Goal: Transaction & Acquisition: Purchase product/service

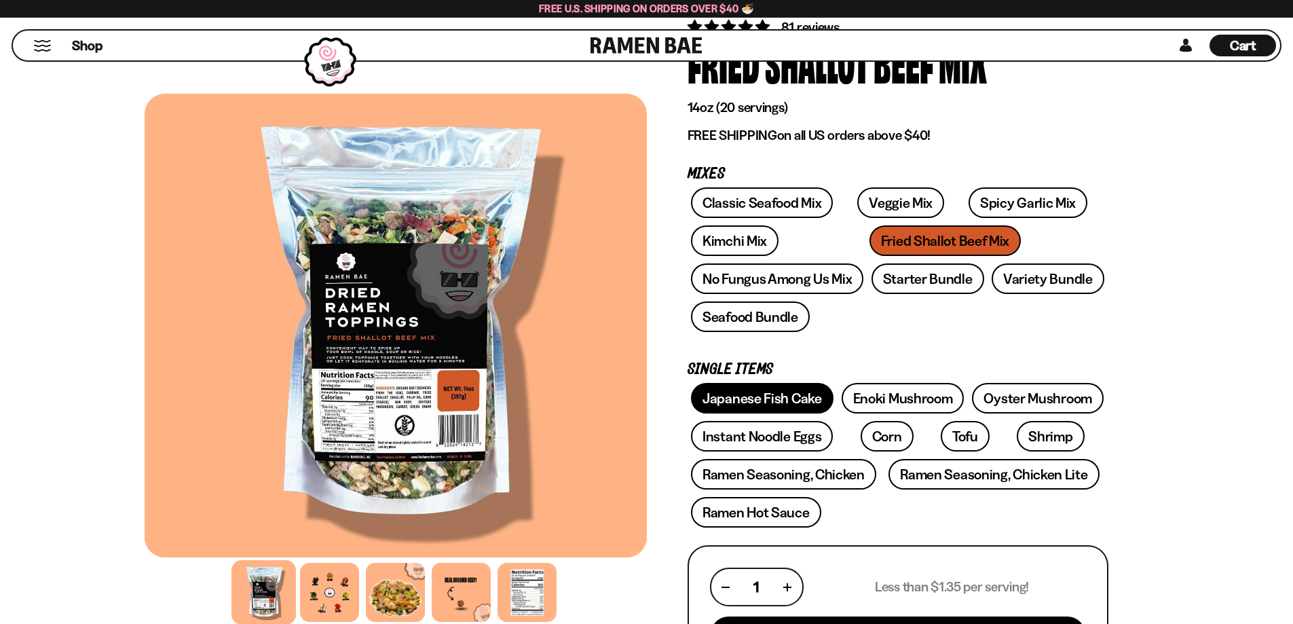
scroll to position [204, 0]
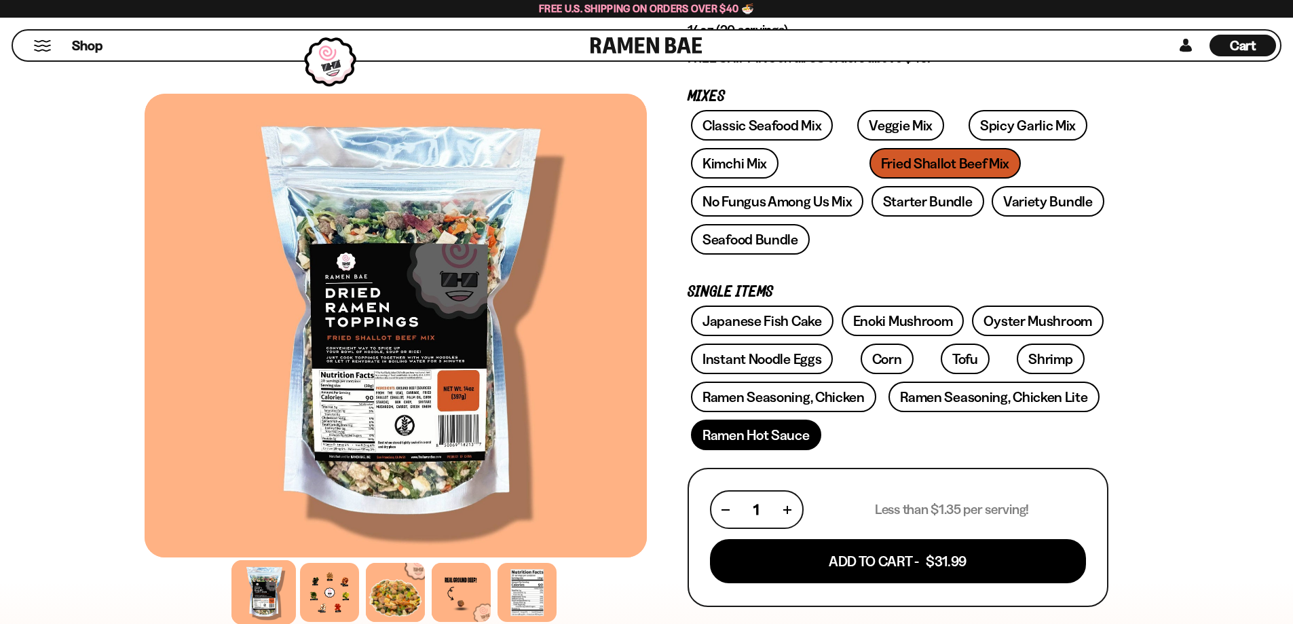
click at [788, 437] on link "Ramen Hot Sauce" at bounding box center [756, 434] width 130 height 31
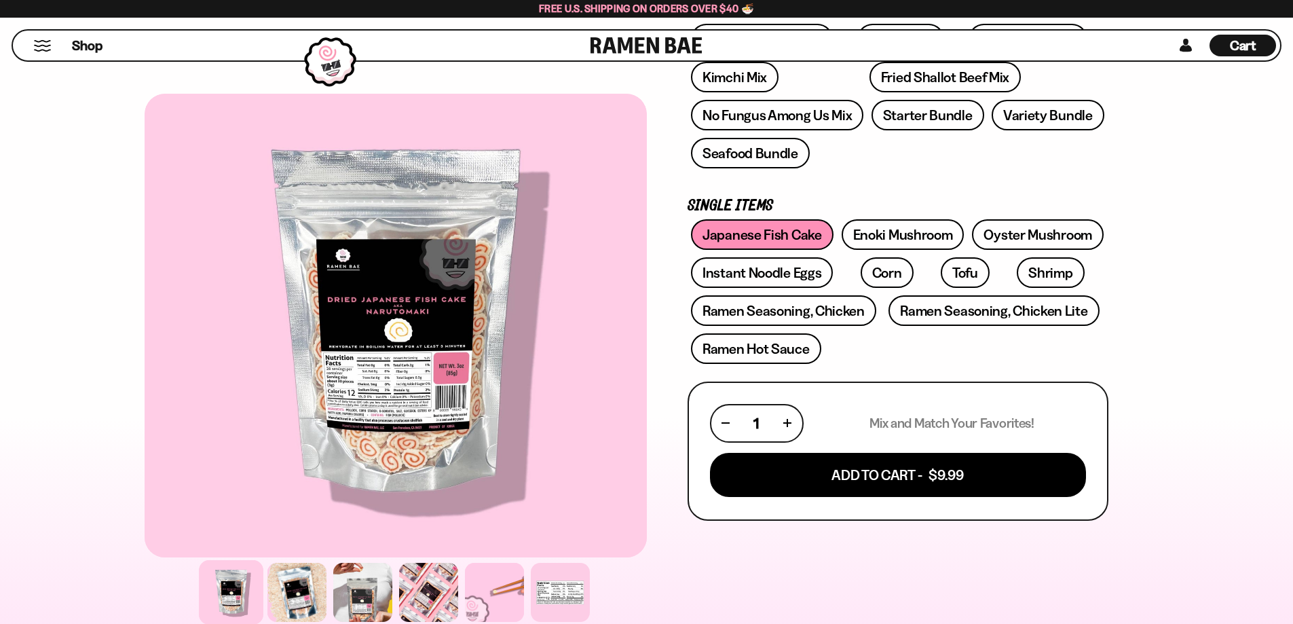
scroll to position [271, 0]
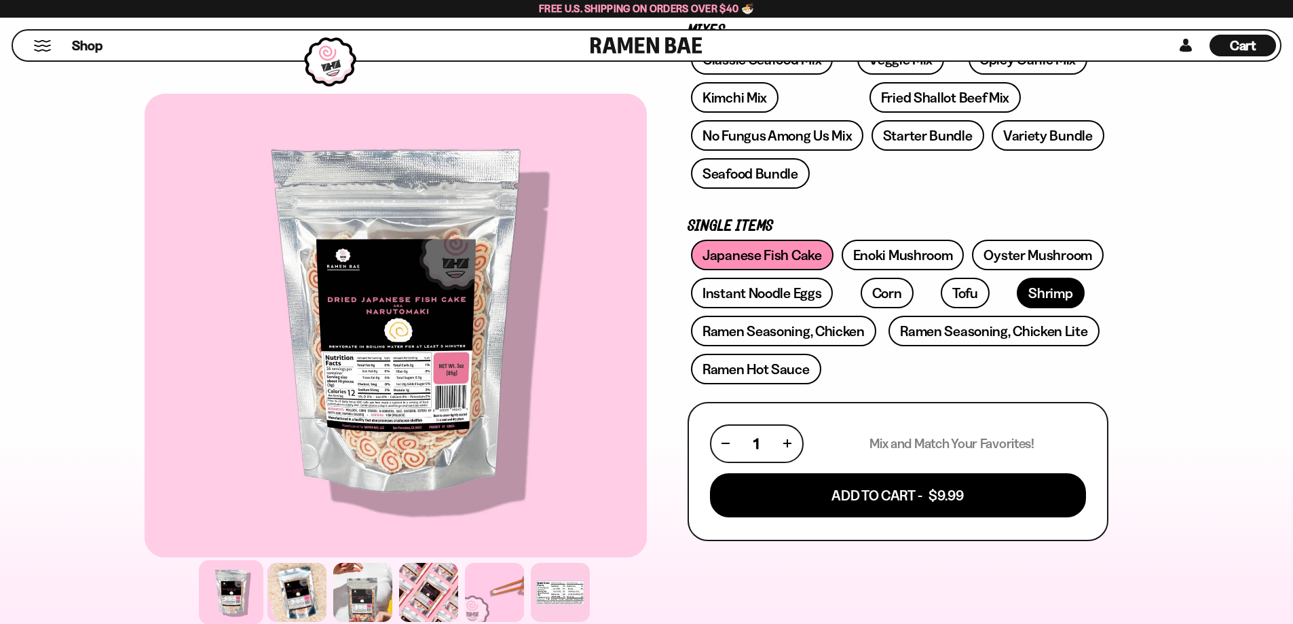
click at [1017, 293] on link "Shrimp" at bounding box center [1050, 293] width 67 height 31
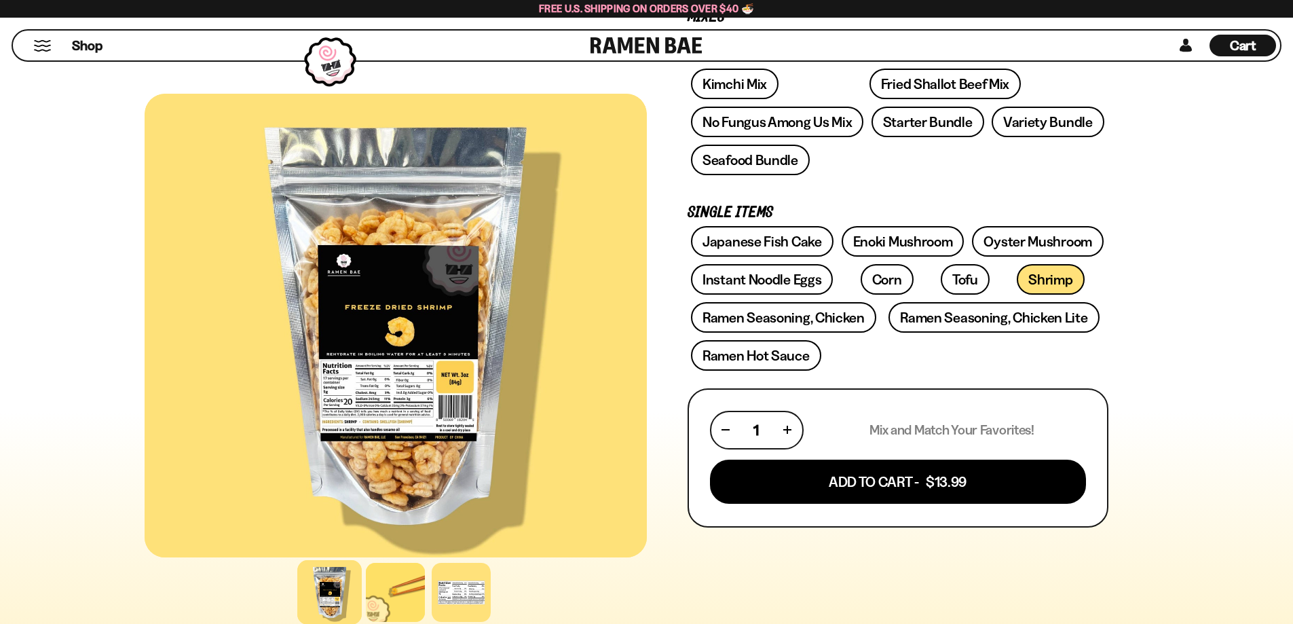
scroll to position [271, 0]
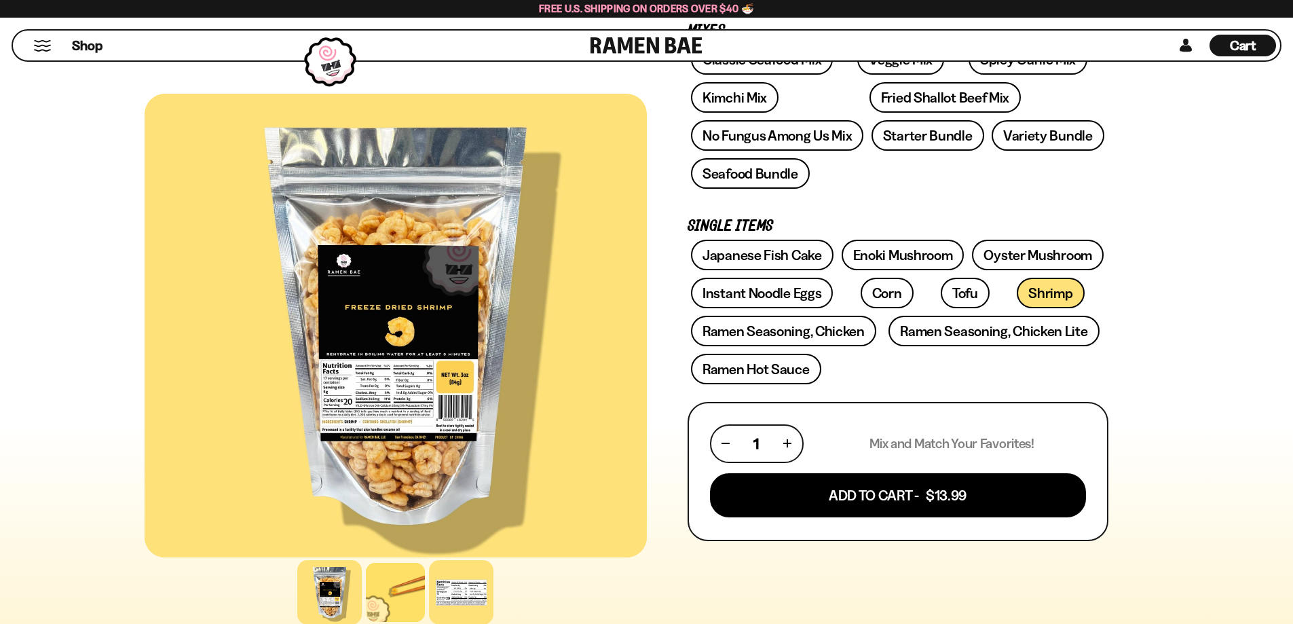
click at [465, 593] on div at bounding box center [461, 592] width 64 height 64
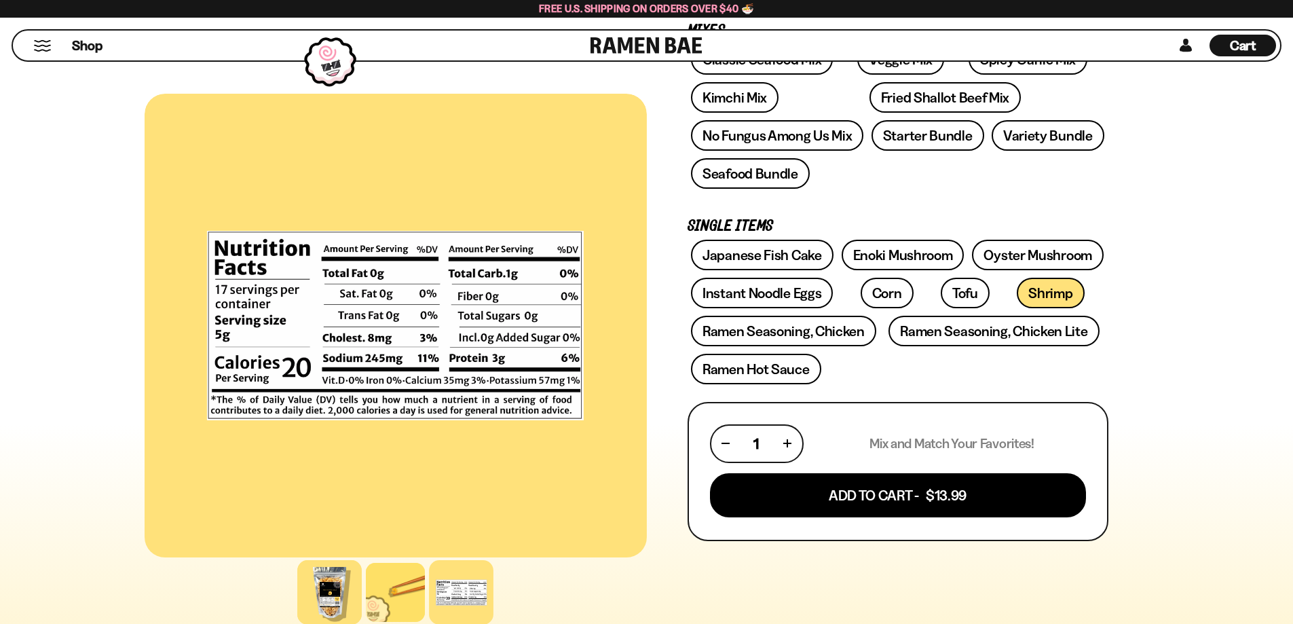
click at [339, 604] on div at bounding box center [329, 592] width 64 height 64
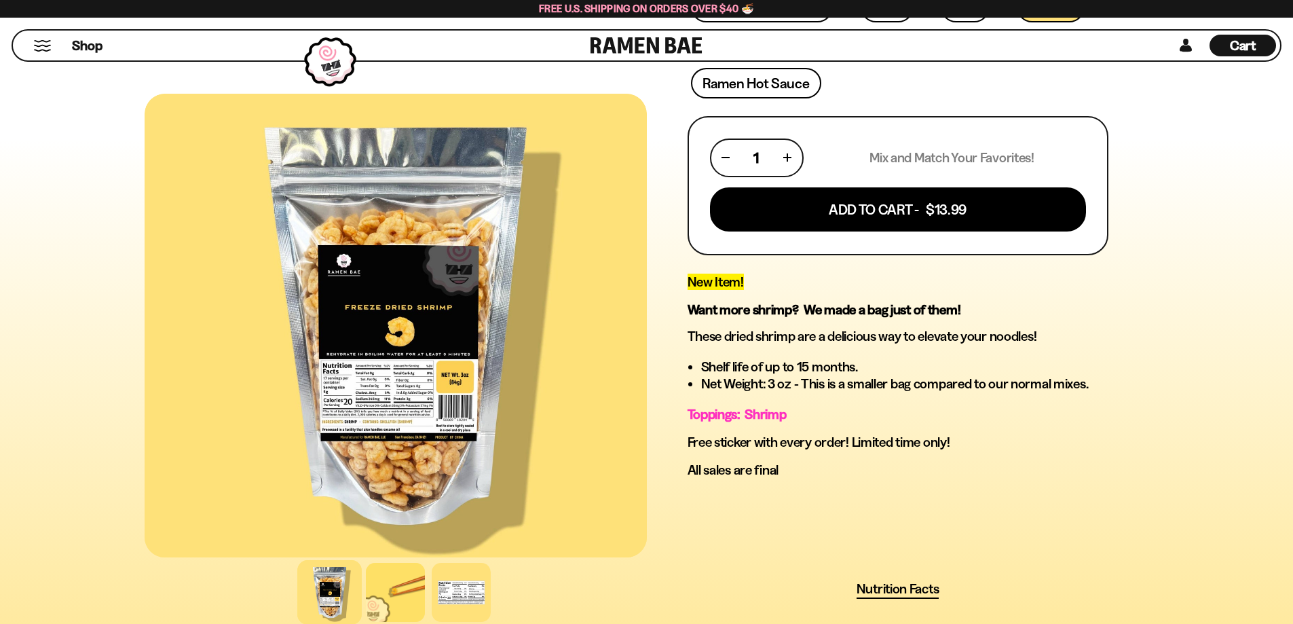
scroll to position [611, 0]
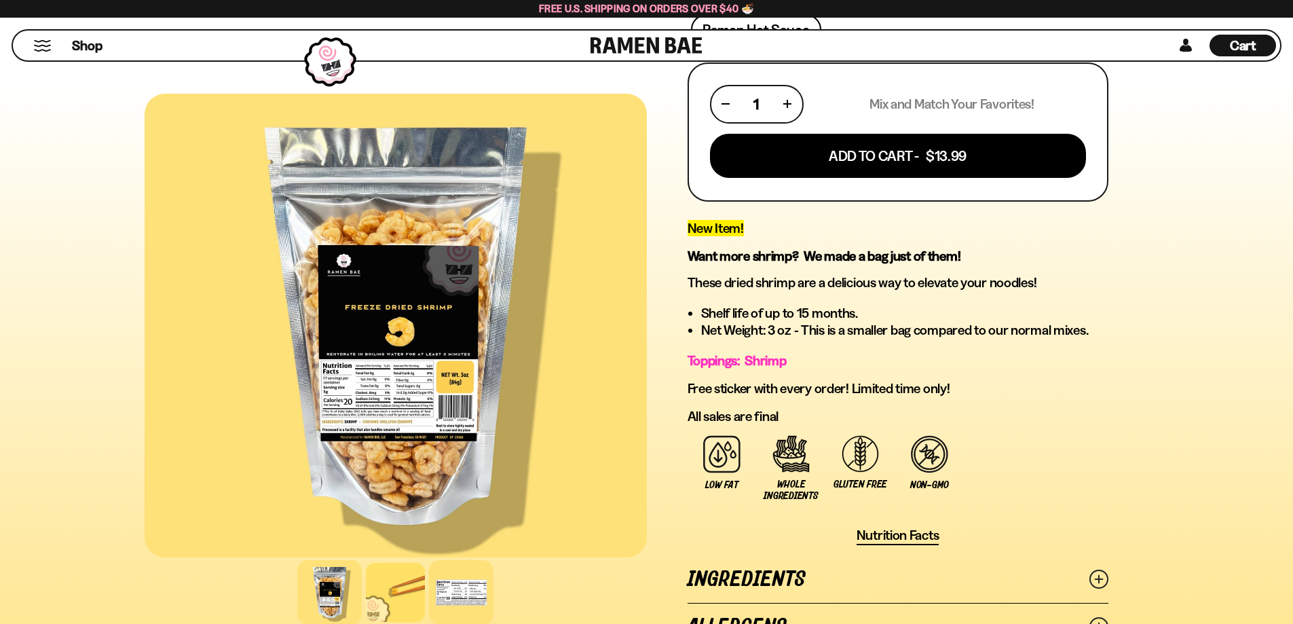
click at [464, 589] on div at bounding box center [461, 592] width 64 height 64
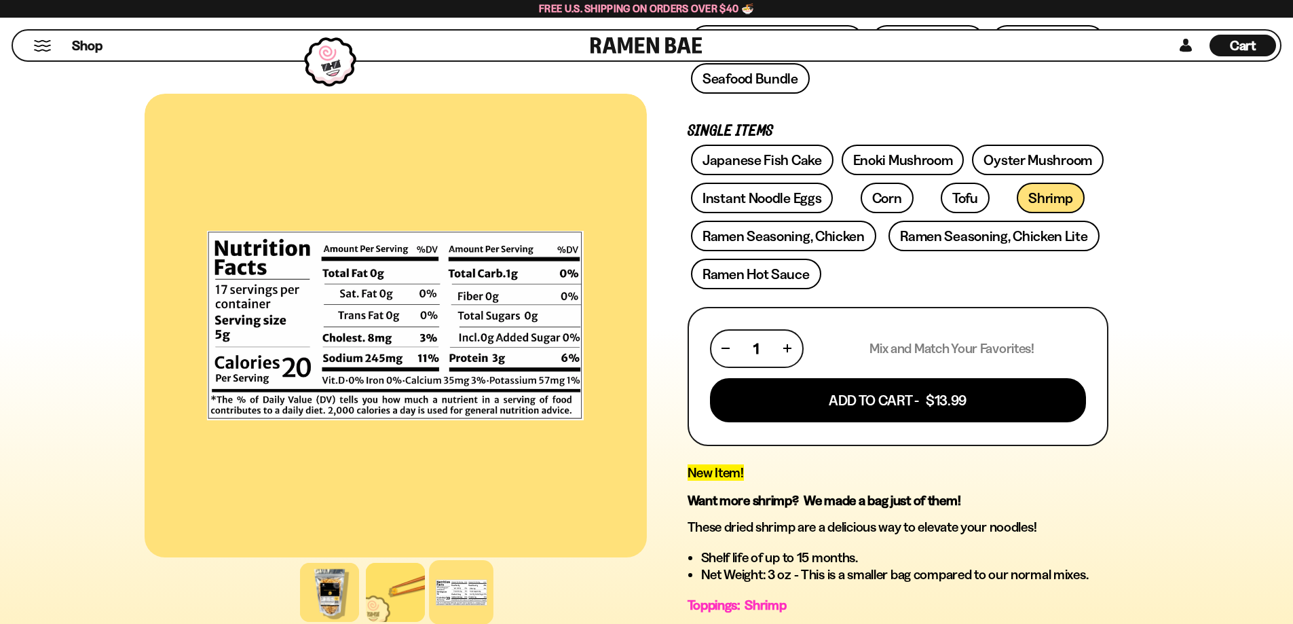
scroll to position [339, 0]
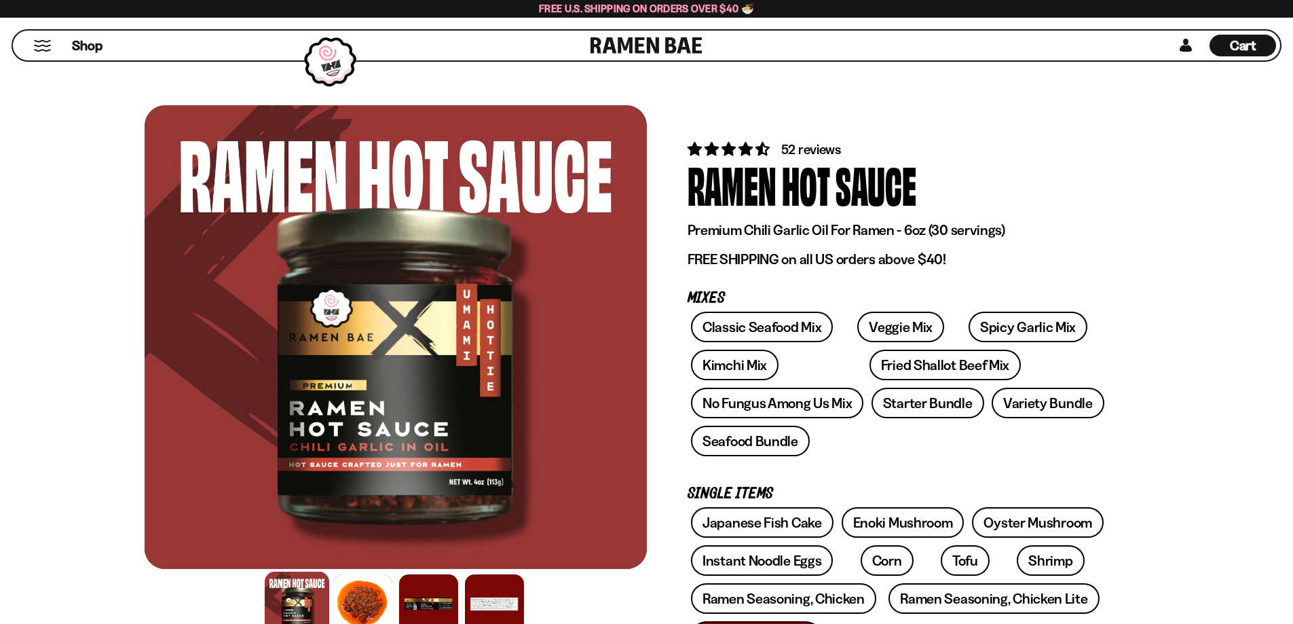
scroll to position [271, 0]
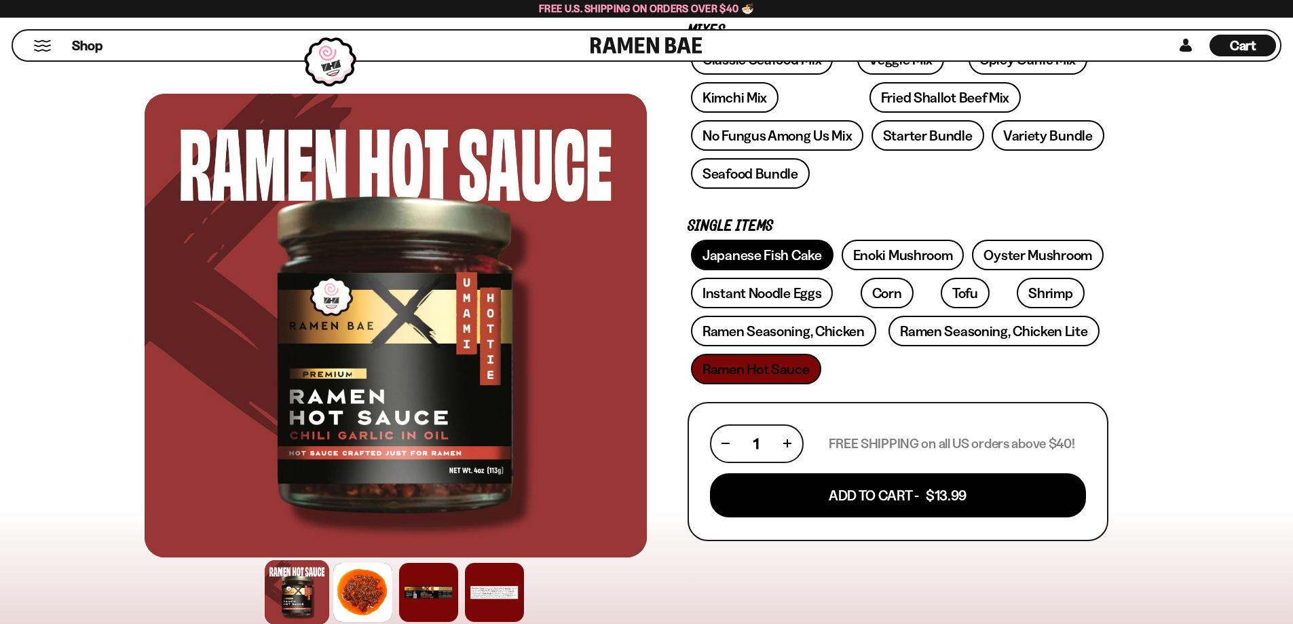
click at [721, 258] on link "Japanese Fish Cake" at bounding box center [762, 255] width 143 height 31
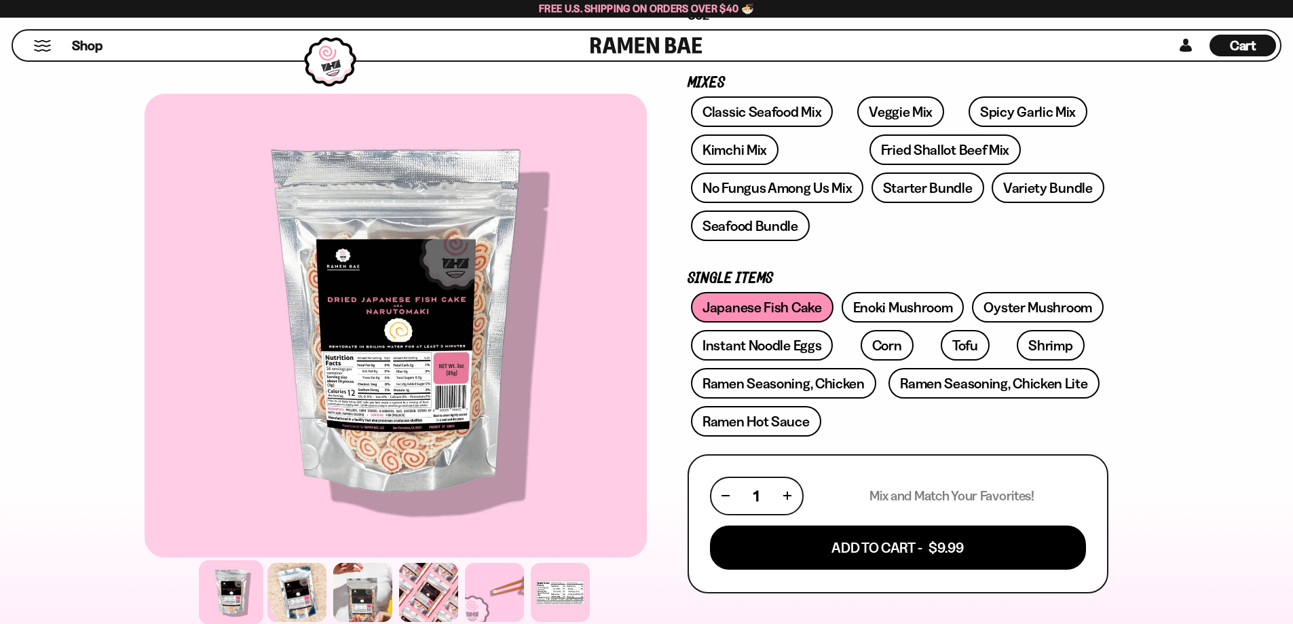
scroll to position [204, 0]
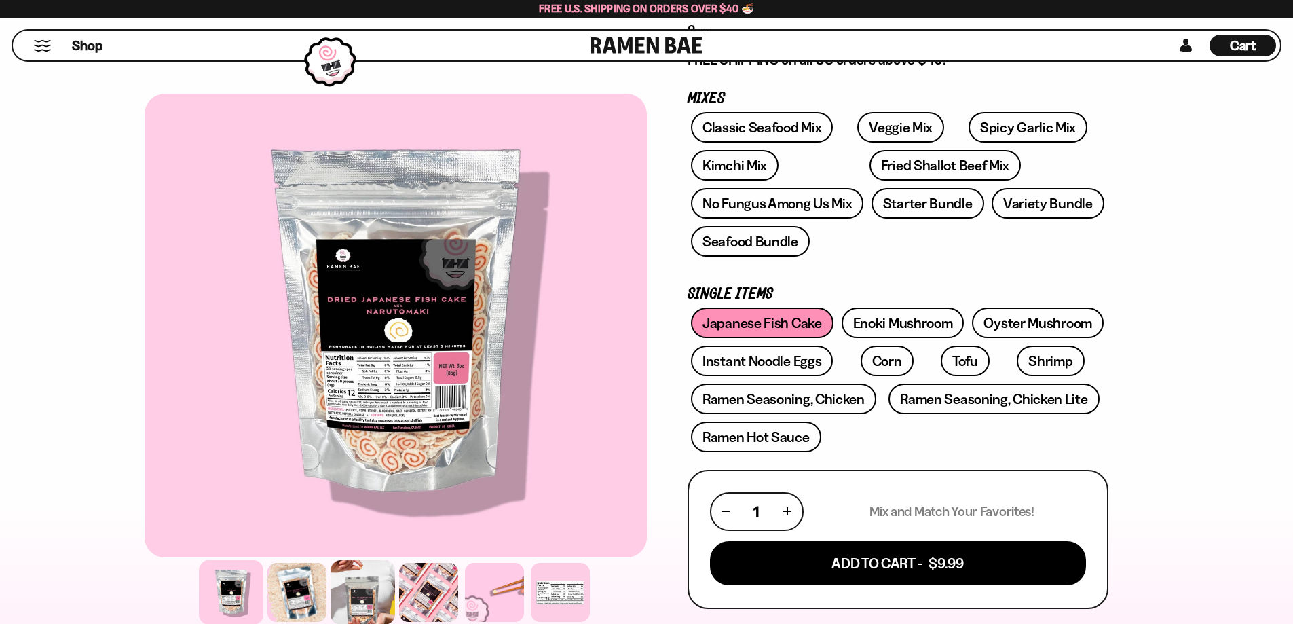
click at [358, 590] on div at bounding box center [363, 592] width 64 height 64
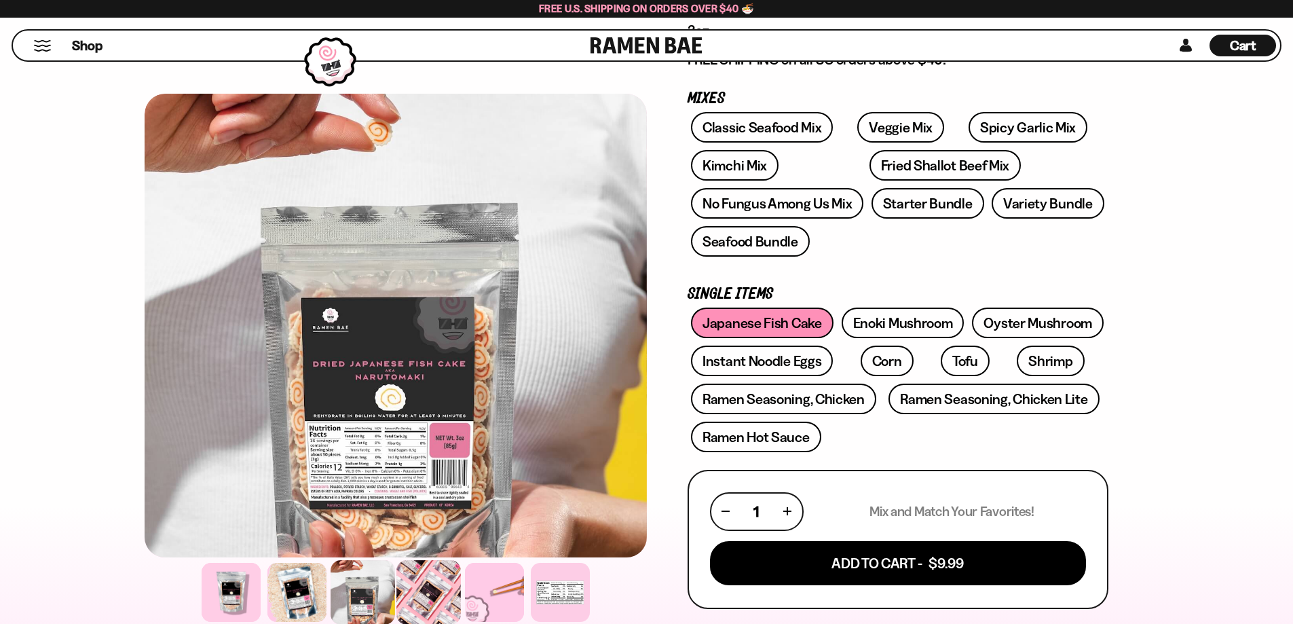
click at [430, 588] on div at bounding box center [428, 592] width 64 height 64
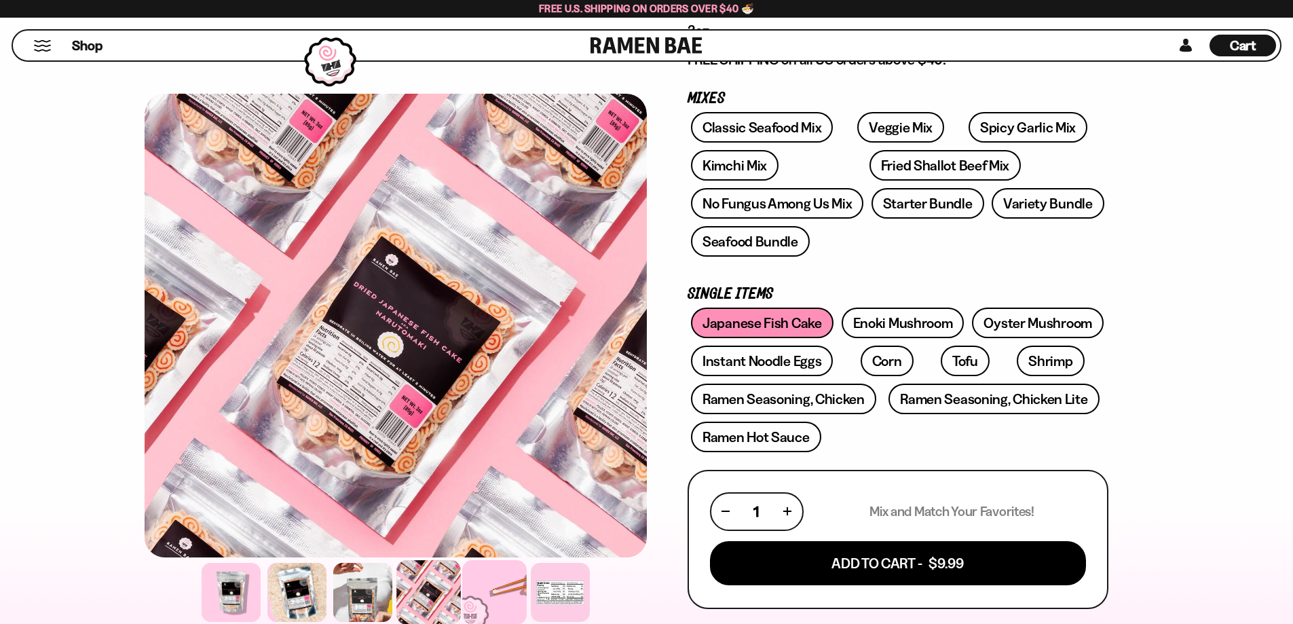
click at [508, 595] on div at bounding box center [494, 592] width 64 height 64
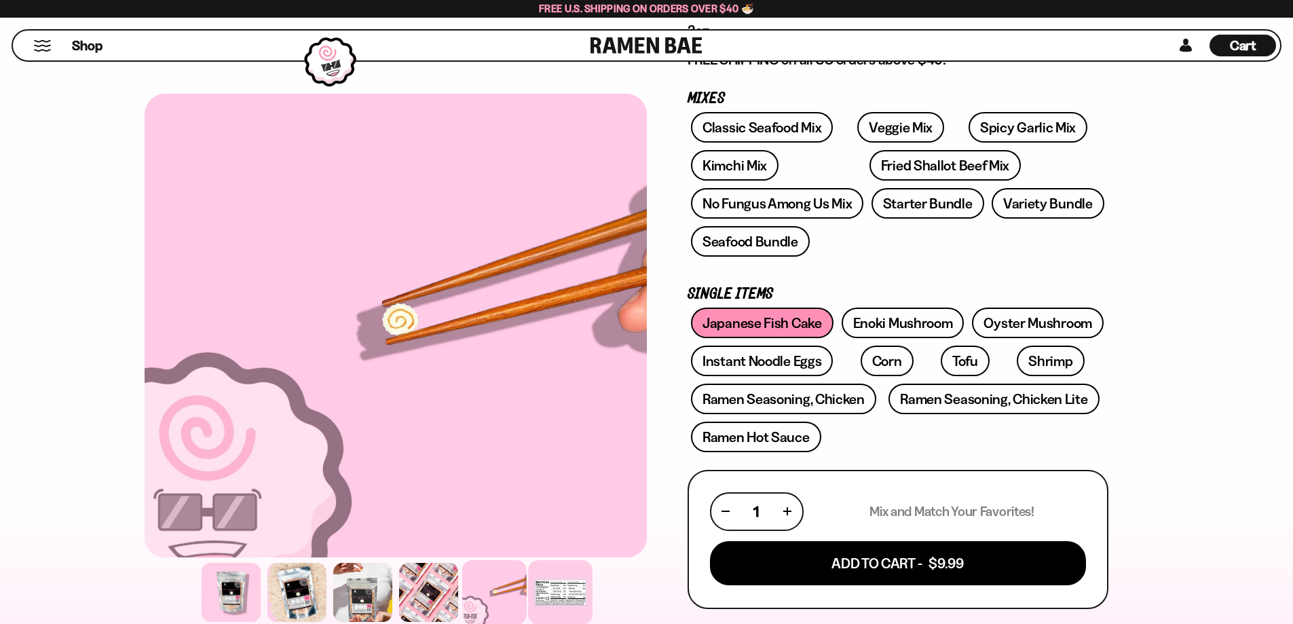
click at [570, 608] on div at bounding box center [560, 592] width 64 height 64
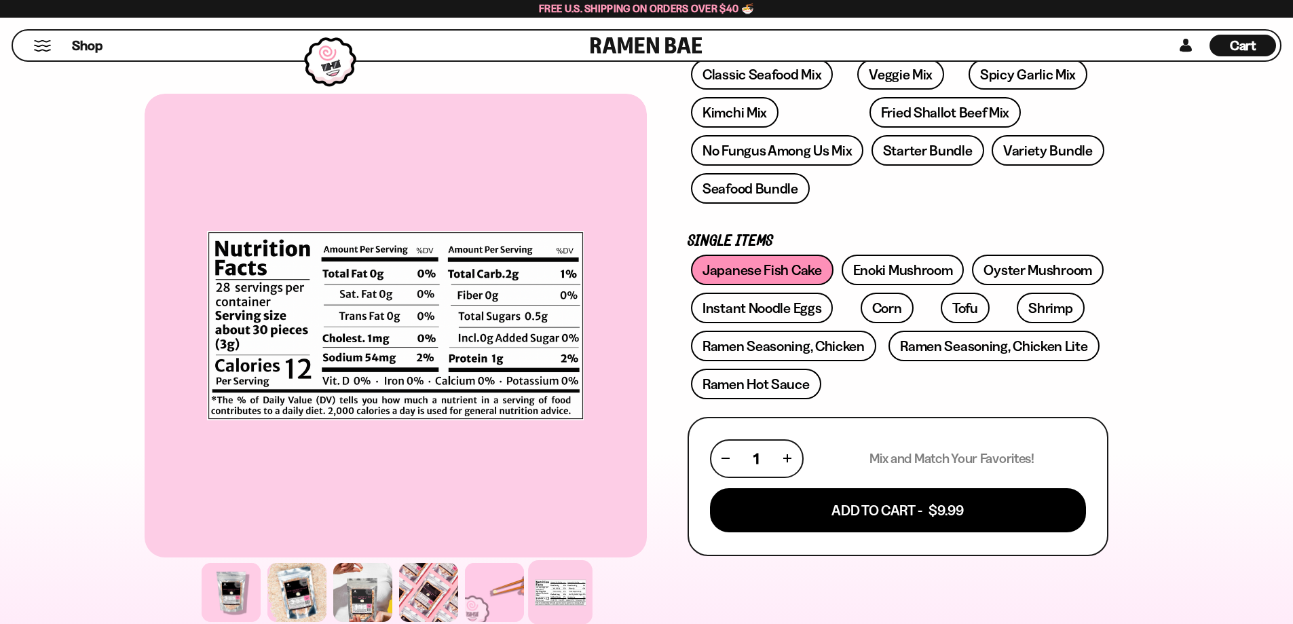
scroll to position [271, 0]
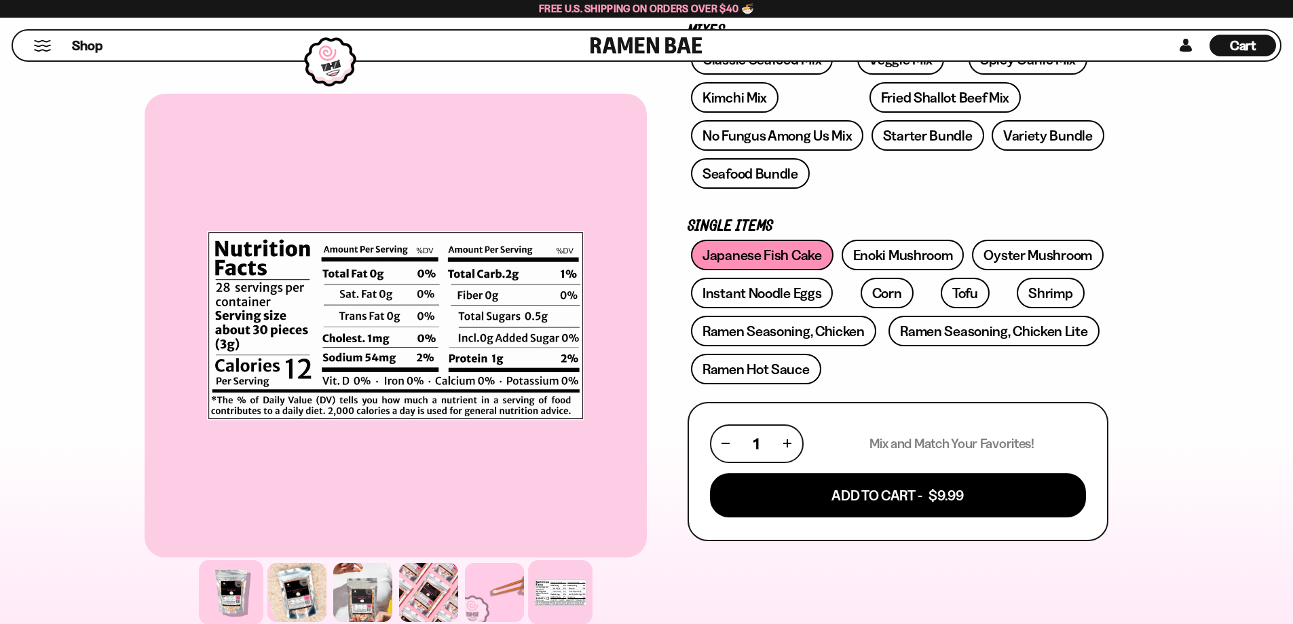
click at [238, 605] on div at bounding box center [231, 592] width 64 height 64
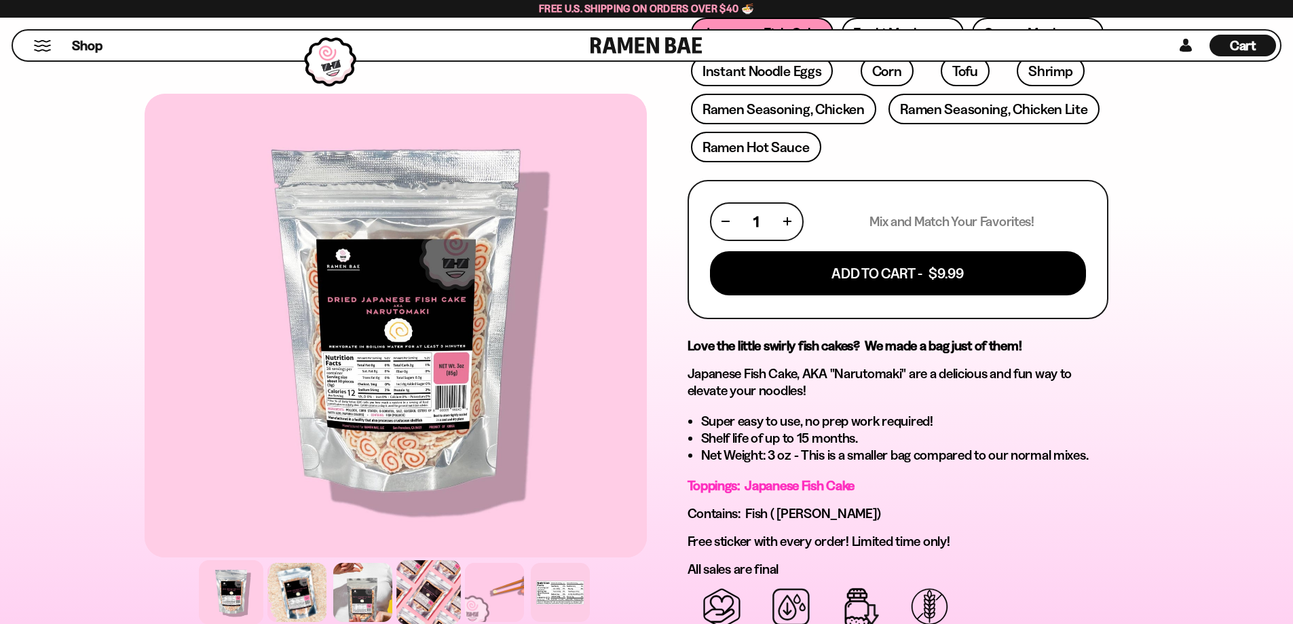
scroll to position [475, 0]
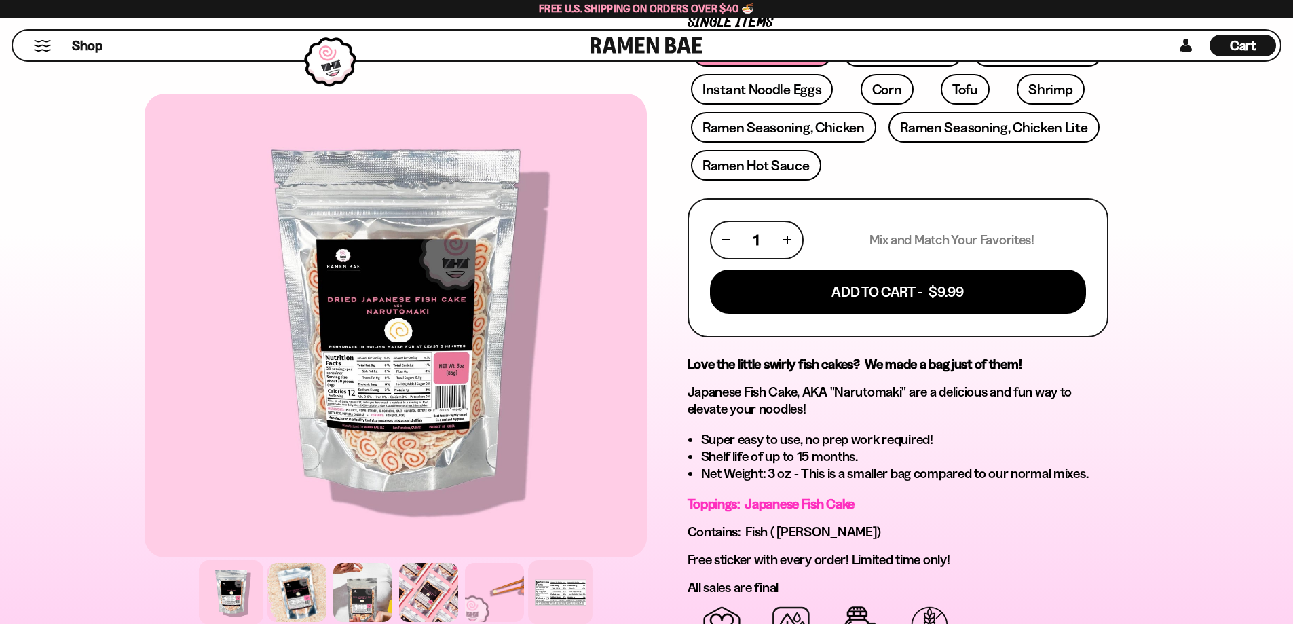
click at [572, 592] on div at bounding box center [560, 592] width 64 height 64
